Goal: Check status: Check status

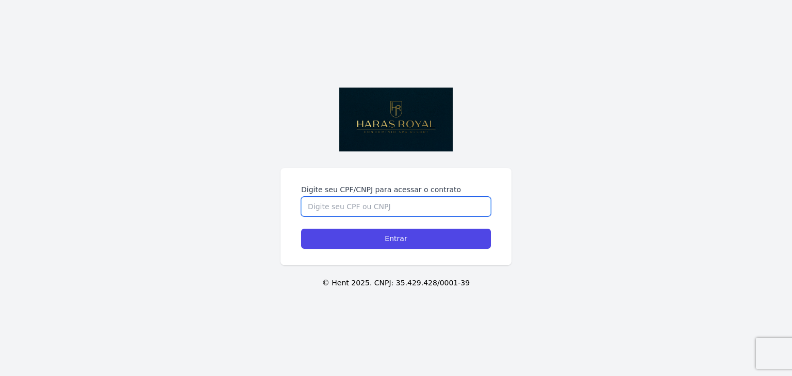
click at [359, 206] on input "Digite seu CPF/CNPJ para acessar o contrato" at bounding box center [396, 207] width 190 height 20
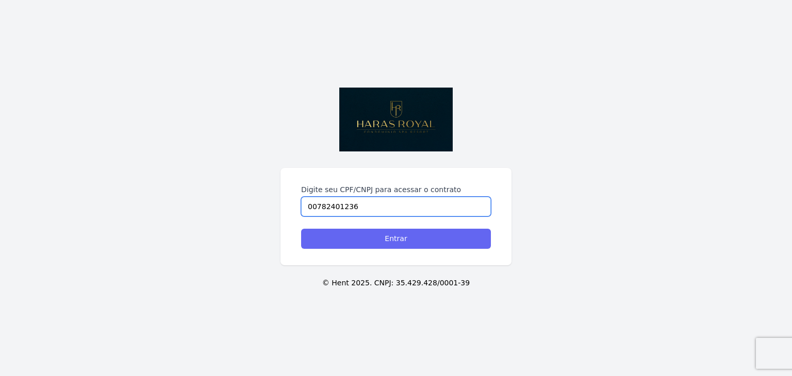
type input "00782401236"
click at [403, 234] on input "Entrar" at bounding box center [396, 239] width 190 height 20
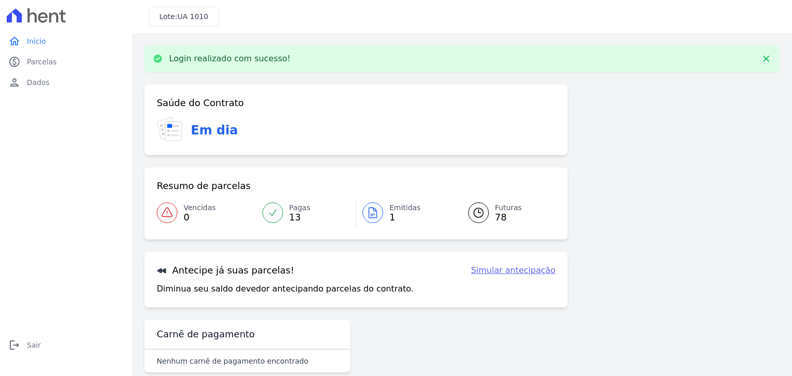
scroll to position [16, 0]
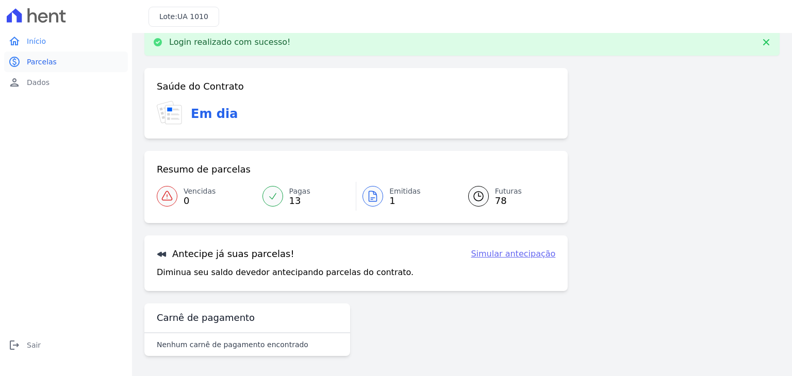
click at [31, 65] on span "Parcelas" at bounding box center [42, 62] width 30 height 10
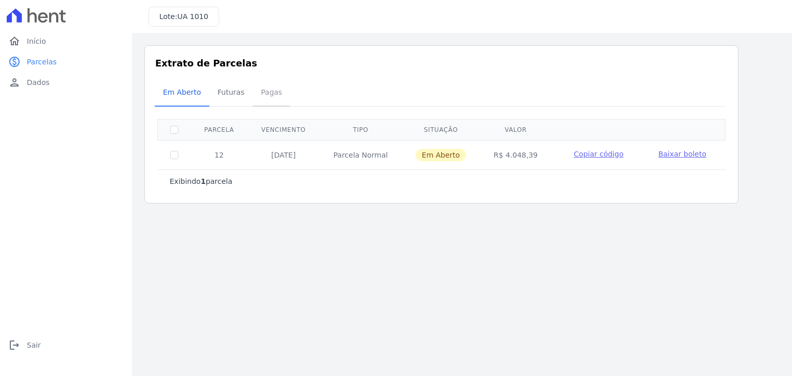
click at [258, 93] on span "Pagas" at bounding box center [272, 92] width 34 height 21
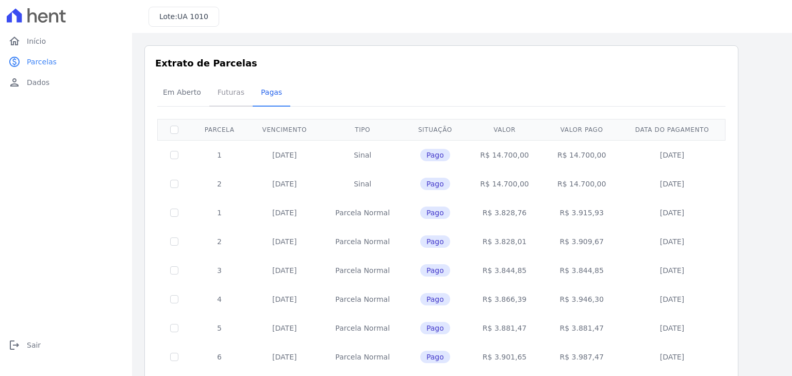
click at [221, 89] on span "Futuras" at bounding box center [230, 92] width 39 height 21
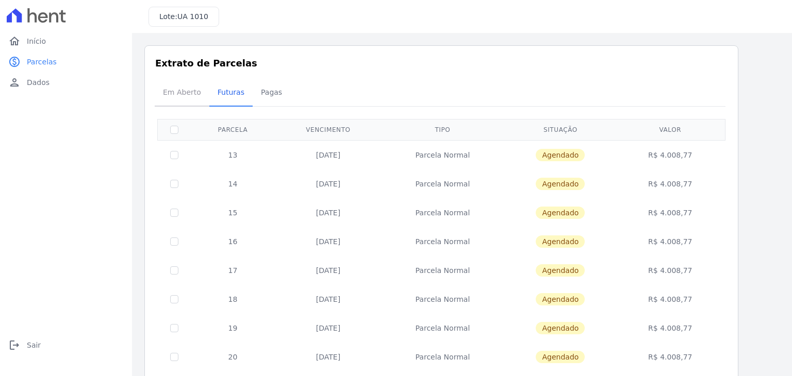
click at [183, 90] on span "Em Aberto" at bounding box center [182, 92] width 51 height 21
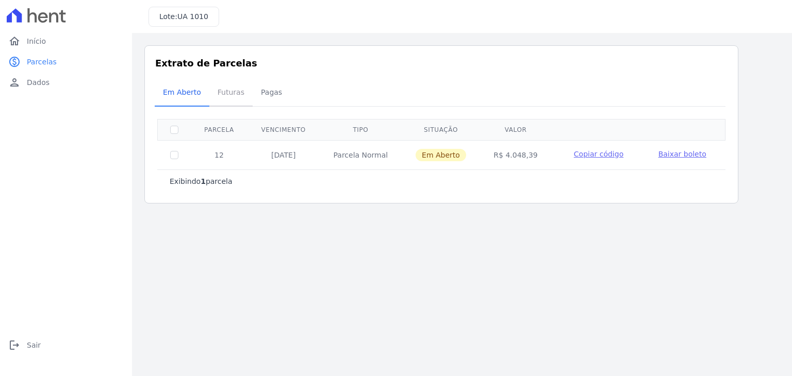
click at [234, 93] on span "Futuras" at bounding box center [230, 92] width 39 height 21
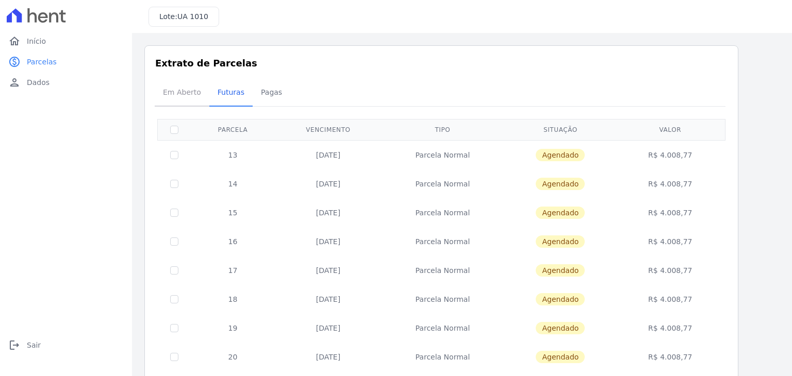
click at [186, 101] on span "Em Aberto" at bounding box center [182, 92] width 51 height 21
